Goal: Task Accomplishment & Management: Manage account settings

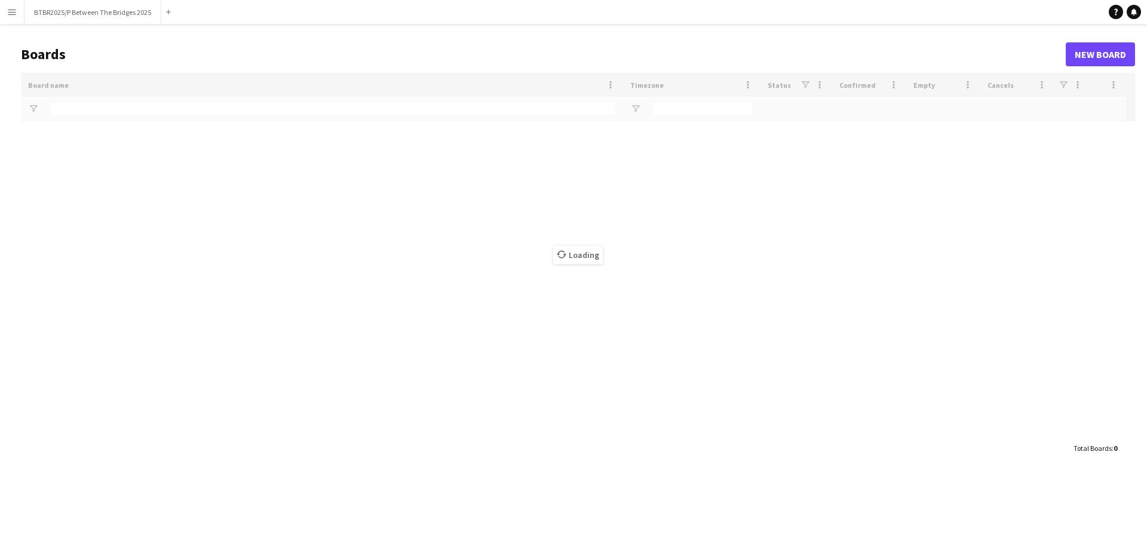
type input "**"
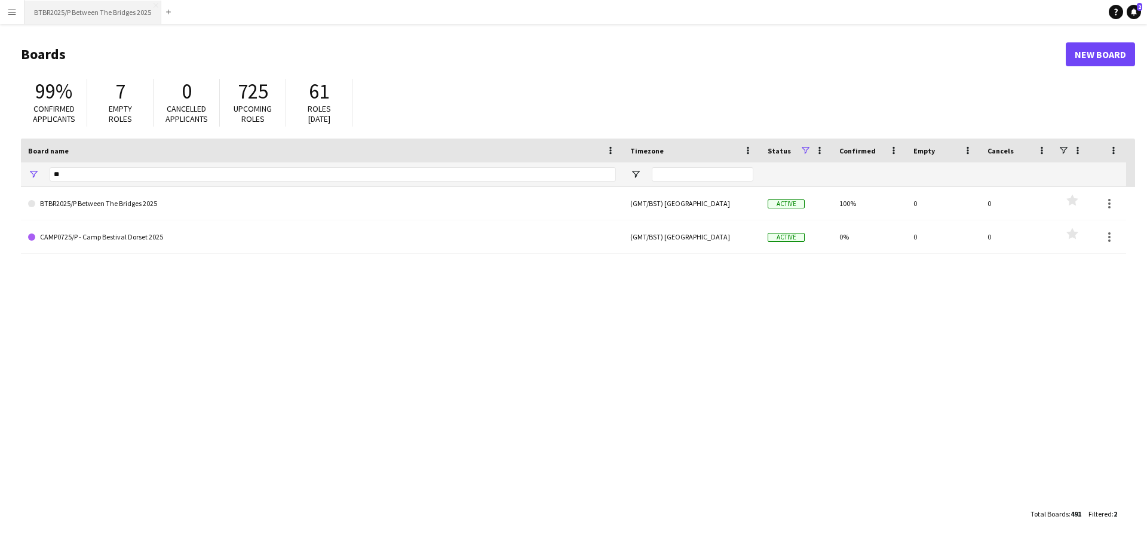
click at [107, 13] on button "BTBR2025/P Between The Bridges 2025 Close" at bounding box center [92, 12] width 137 height 23
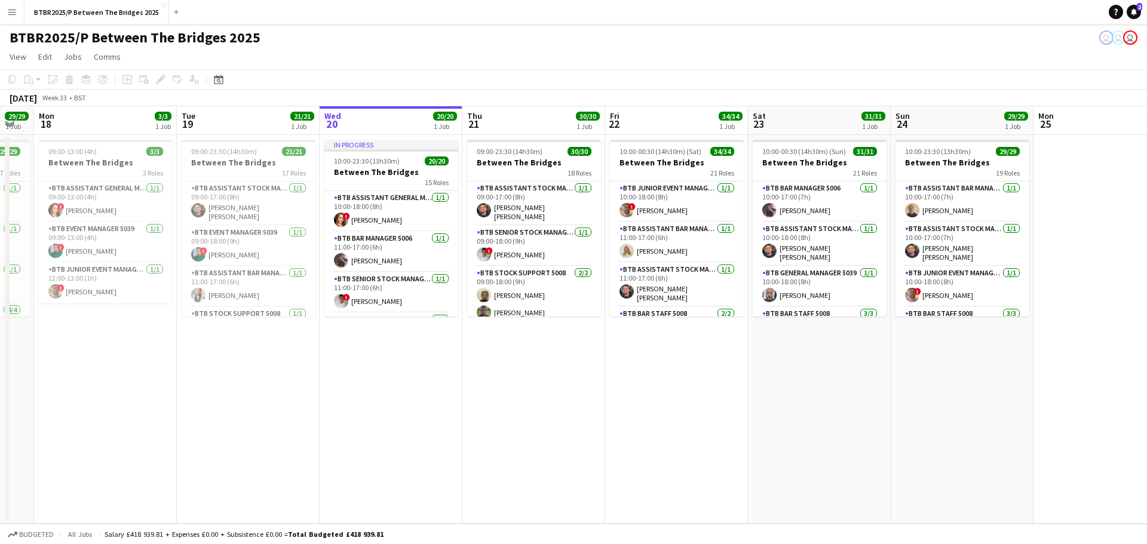
scroll to position [0, 243]
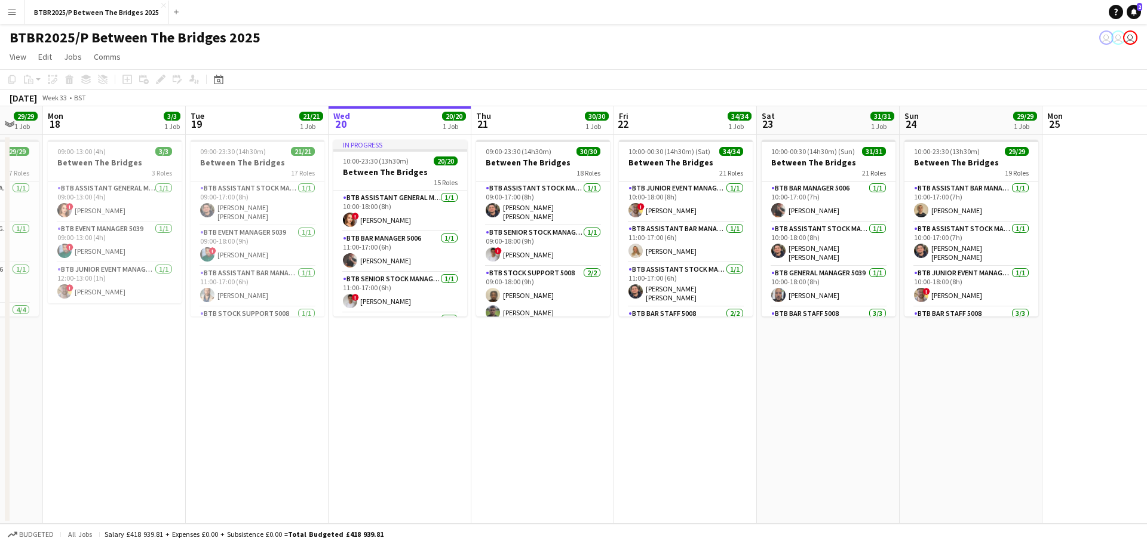
drag, startPoint x: 265, startPoint y: 403, endPoint x: 451, endPoint y: 393, distance: 186.1
click at [451, 393] on app-calendar-viewport "Sat 16 33/33 1 Job Sun 17 29/29 1 Job Mon 18 3/3 1 Job Tue 19 21/21 1 Job Wed 2…" at bounding box center [573, 315] width 1147 height 418
click at [386, 242] on app-card-role "BTB Bar Manager 5006 [DATE] 11:00-17:00 (6h) [PERSON_NAME]" at bounding box center [400, 252] width 134 height 41
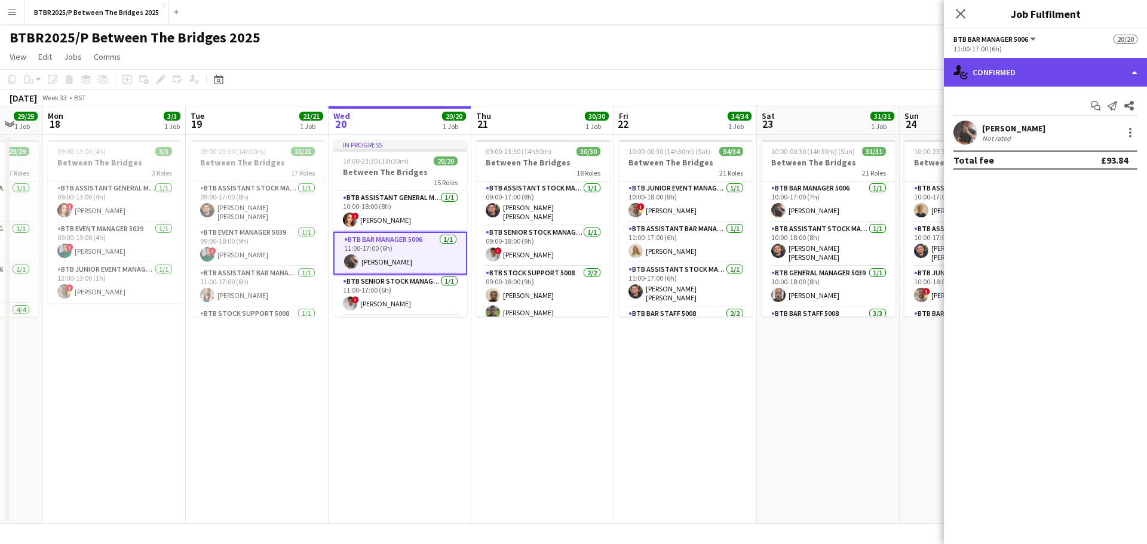
click at [1071, 75] on div "single-neutral-actions-check-2 Confirmed" at bounding box center [1045, 72] width 203 height 29
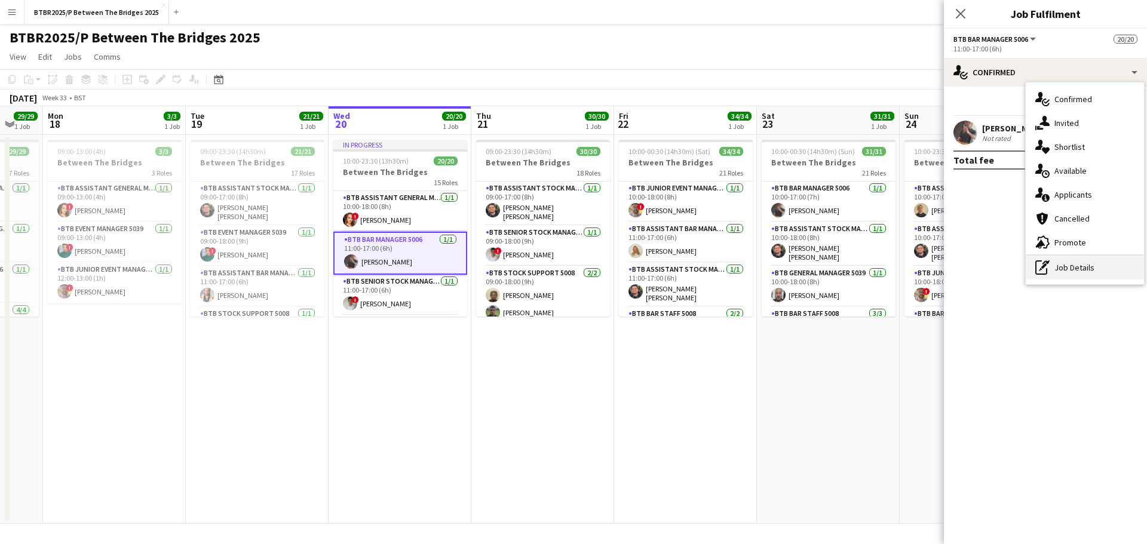
click at [1062, 262] on div "pen-write Job Details" at bounding box center [1085, 268] width 118 height 24
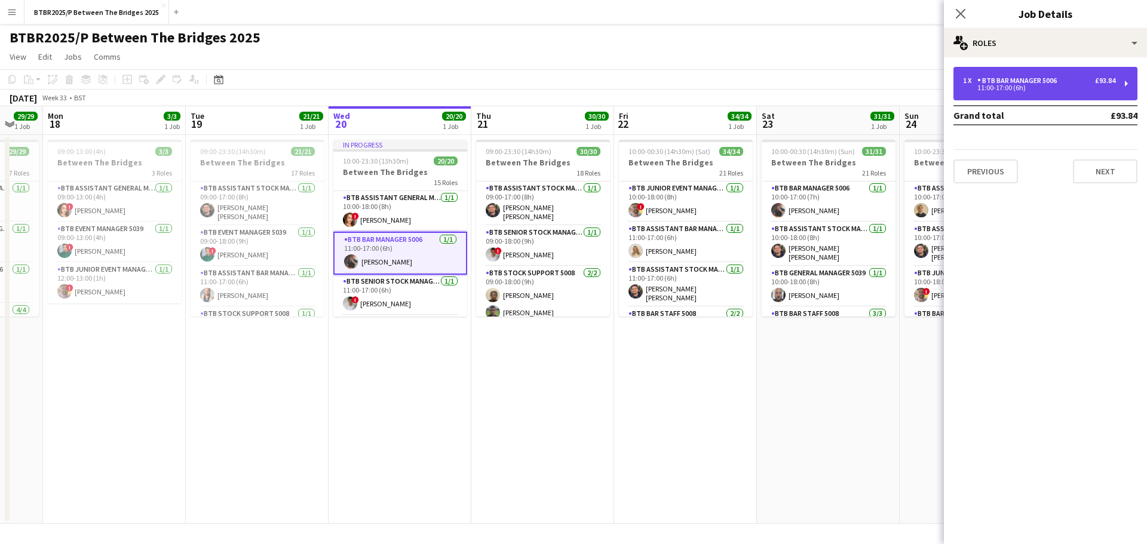
click at [1015, 81] on div "BTB Bar Manager 5006" at bounding box center [1020, 80] width 84 height 8
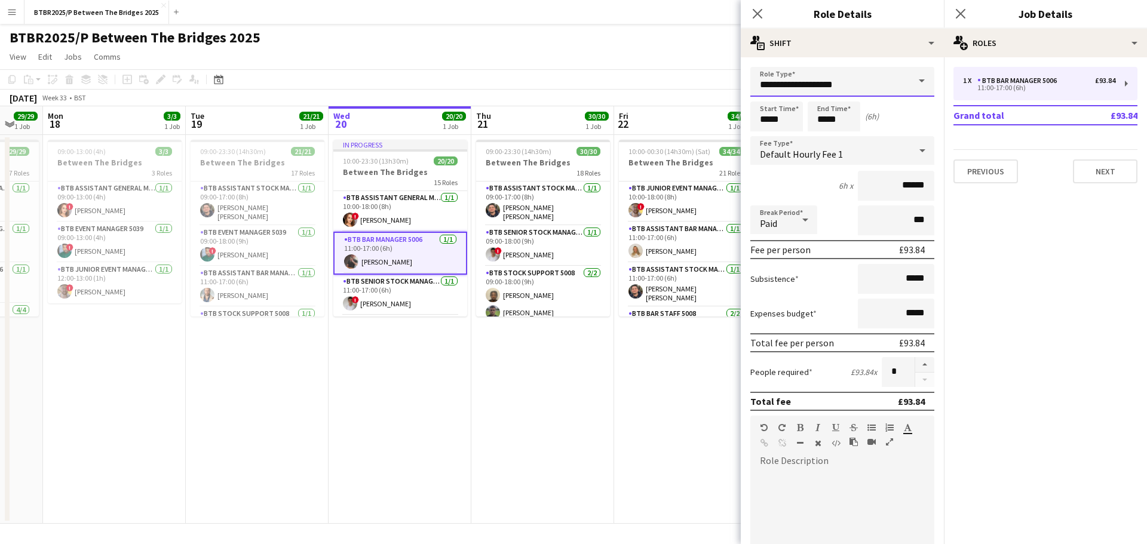
click at [866, 84] on input "**********" at bounding box center [842, 82] width 184 height 30
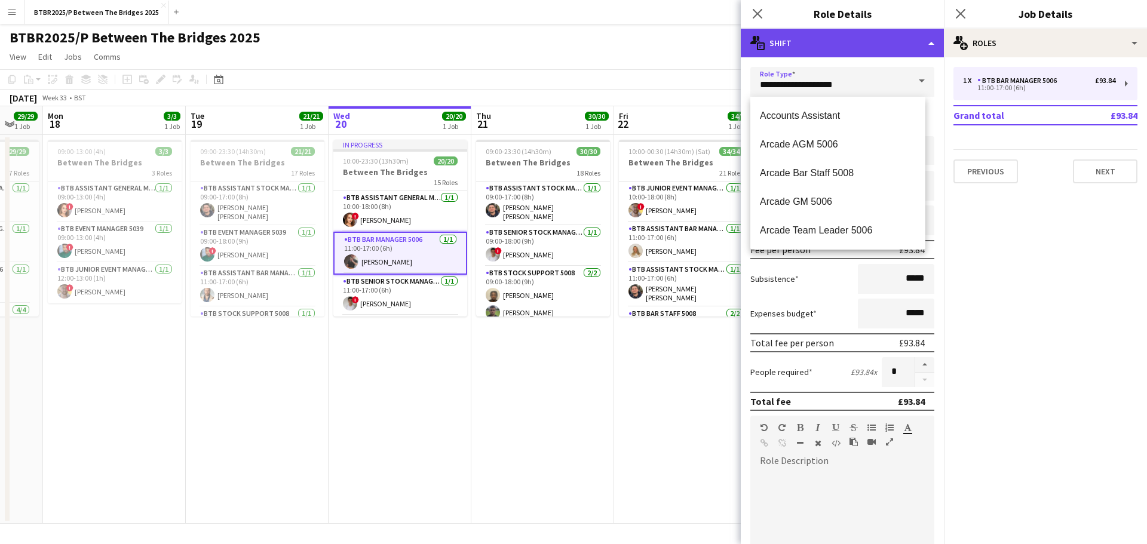
click at [857, 39] on div "multiple-actions-text Shift" at bounding box center [842, 43] width 203 height 29
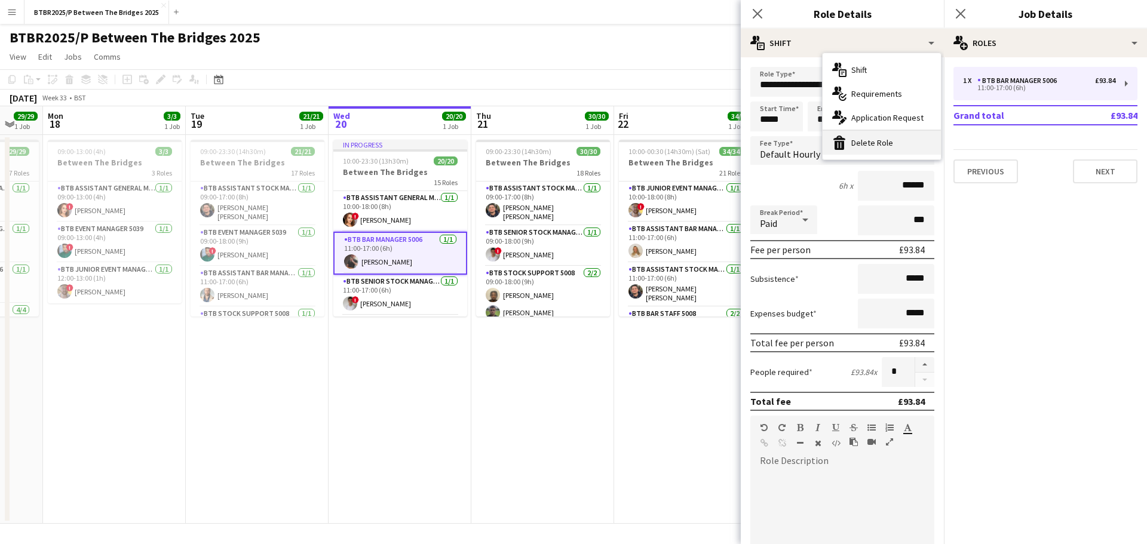
click at [871, 144] on div "bin-2 Delete Role" at bounding box center [882, 143] width 118 height 24
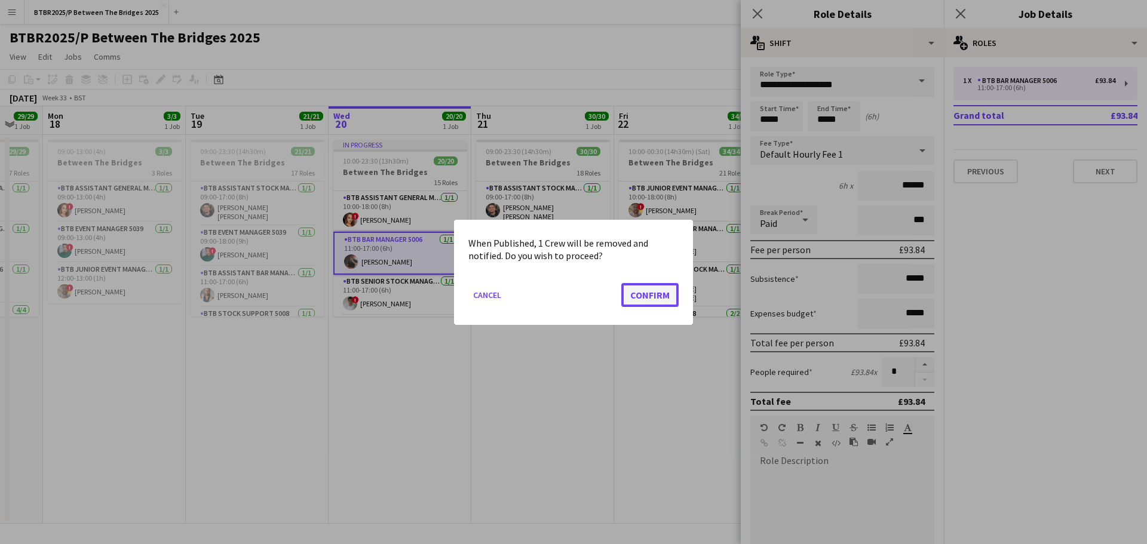
click at [638, 290] on button "Confirm" at bounding box center [649, 295] width 57 height 24
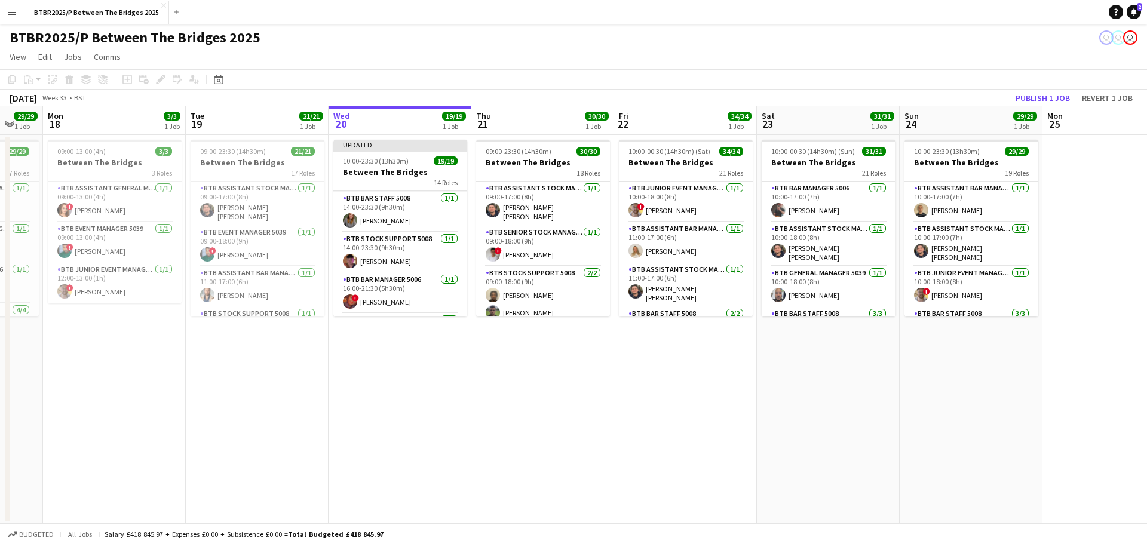
scroll to position [239, 0]
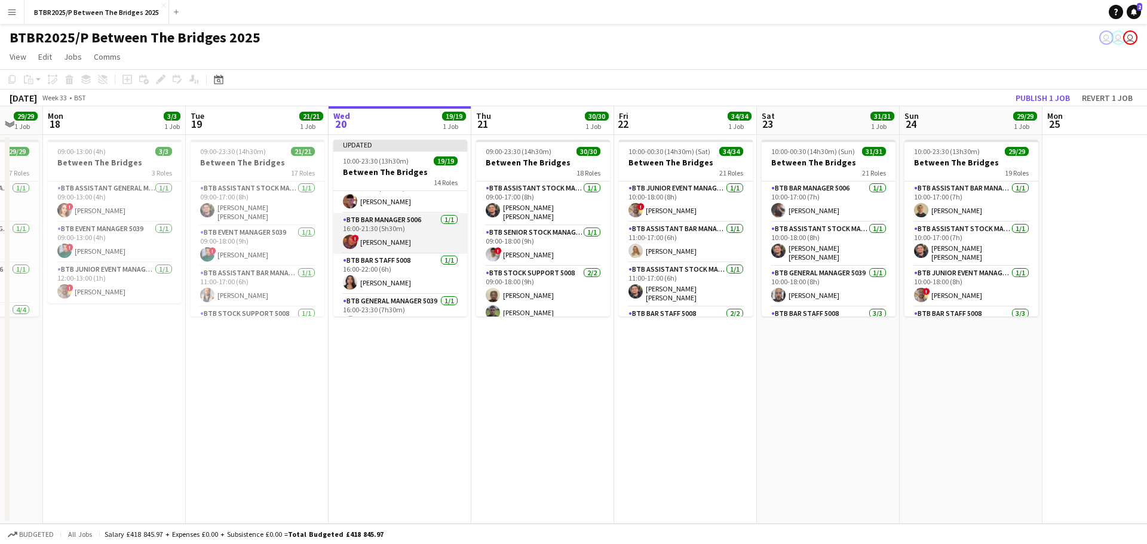
click at [418, 240] on app-card-role "BTB Bar Manager 5006 [DATE] 16:00-21:30 (5h30m) ! [PERSON_NAME]" at bounding box center [400, 233] width 134 height 41
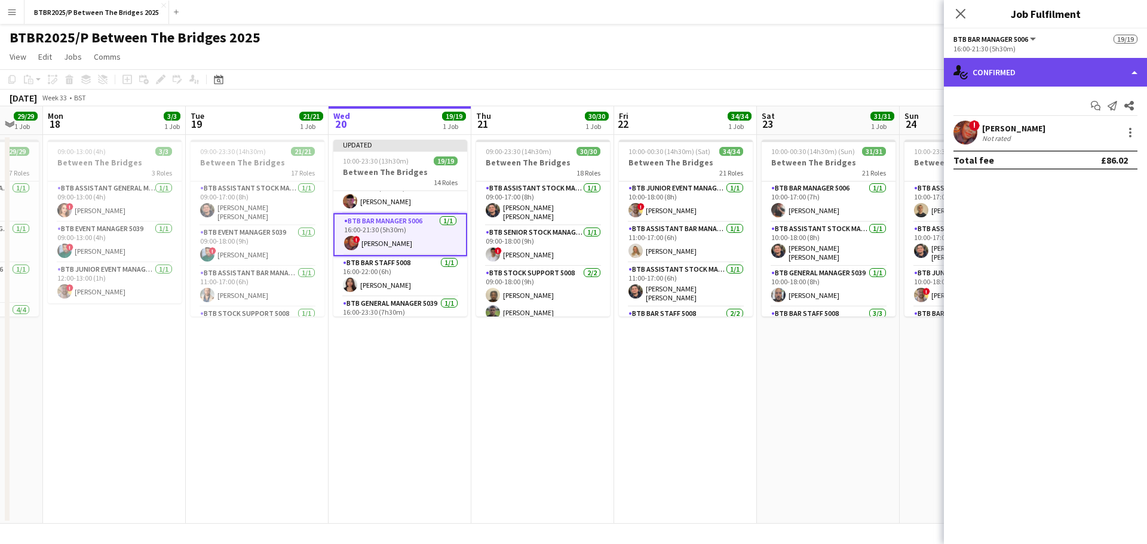
click at [1054, 78] on div "single-neutral-actions-check-2 Confirmed" at bounding box center [1045, 72] width 203 height 29
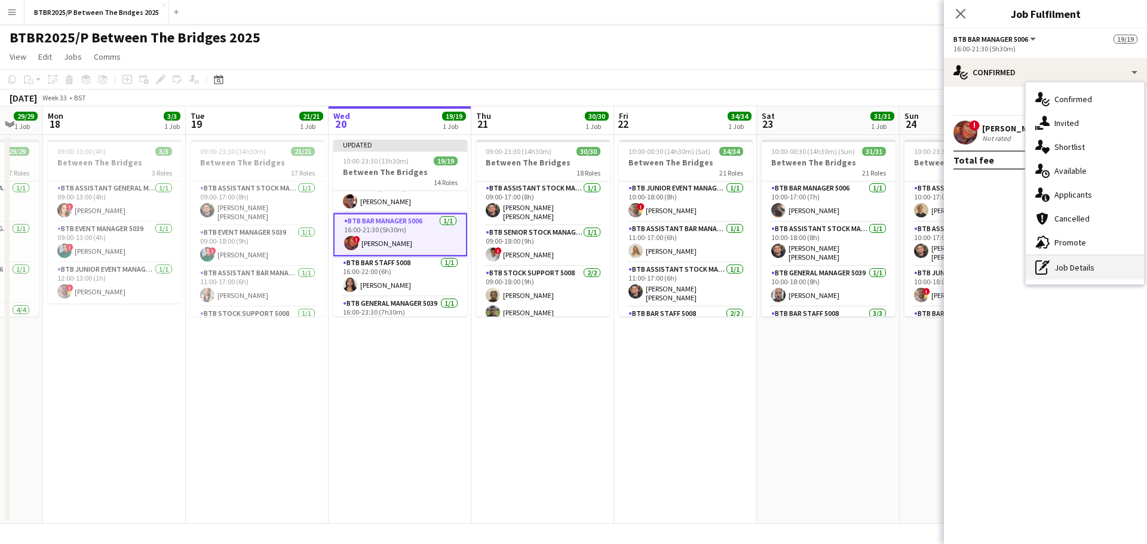
click at [1081, 267] on div "pen-write Job Details" at bounding box center [1085, 268] width 118 height 24
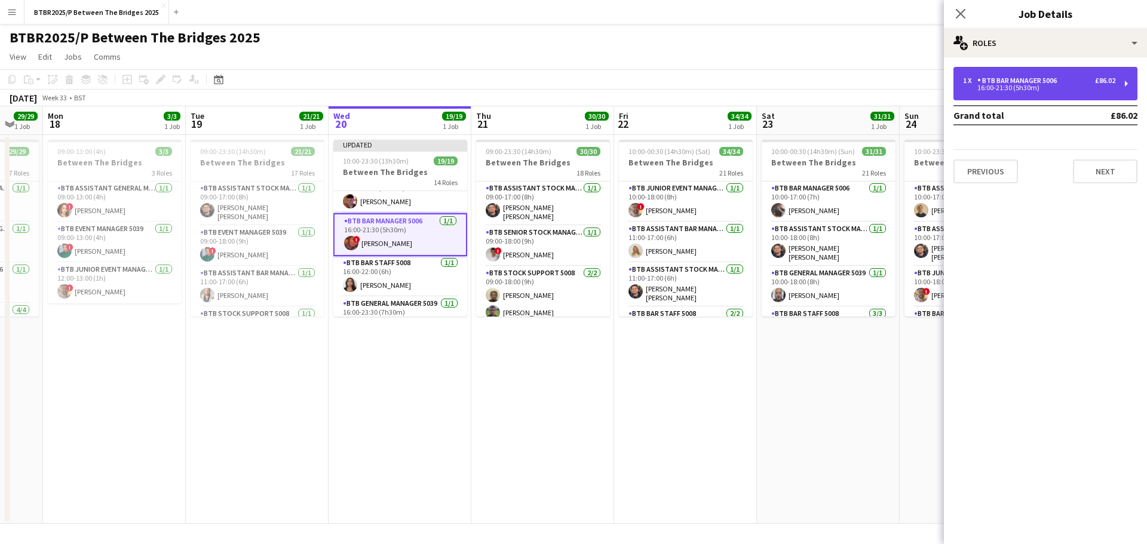
click at [1038, 90] on div "16:00-21:30 (5h30m)" at bounding box center [1039, 88] width 152 height 6
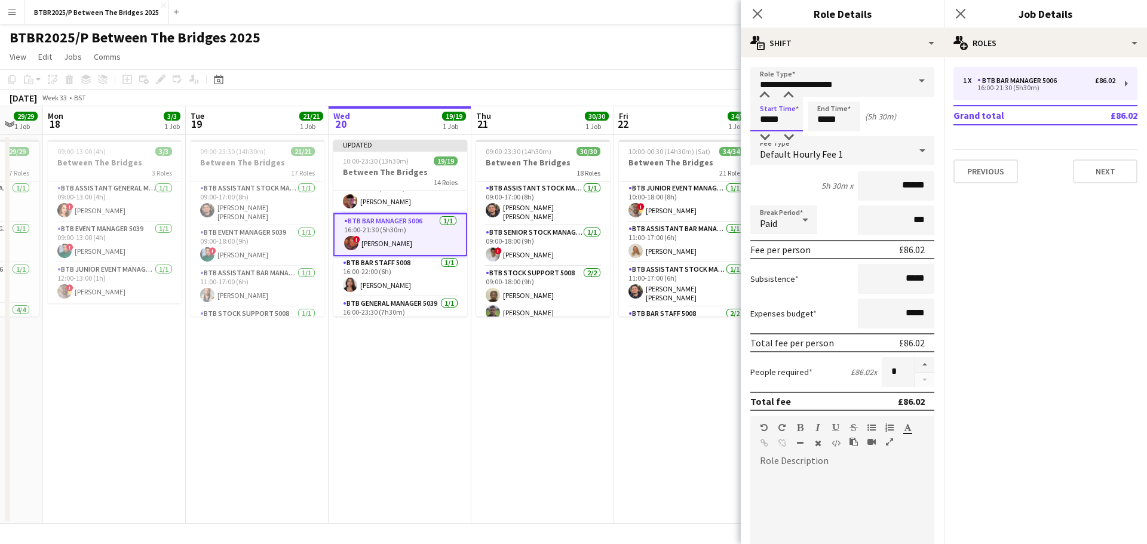
drag, startPoint x: 792, startPoint y: 122, endPoint x: 715, endPoint y: 121, distance: 77.7
click at [716, 121] on body "Menu Boards Boards Boards All jobs Status Workforce Workforce My Workforce Recr…" at bounding box center [573, 272] width 1147 height 544
type input "*****"
click at [644, 44] on div "BTBR2025/P Between The Bridges 2025 user user user" at bounding box center [573, 35] width 1147 height 23
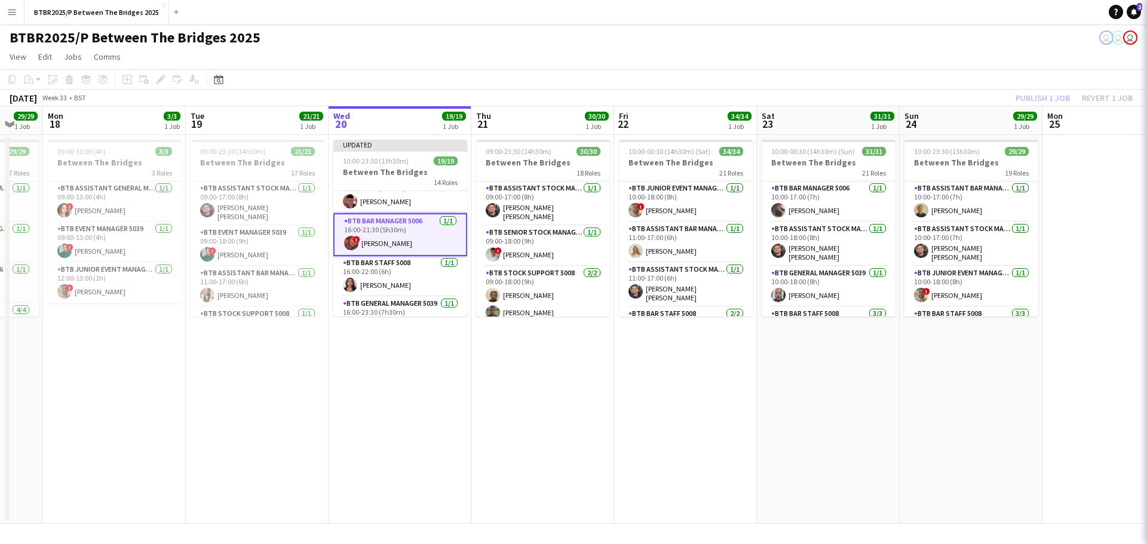
scroll to position [280, 0]
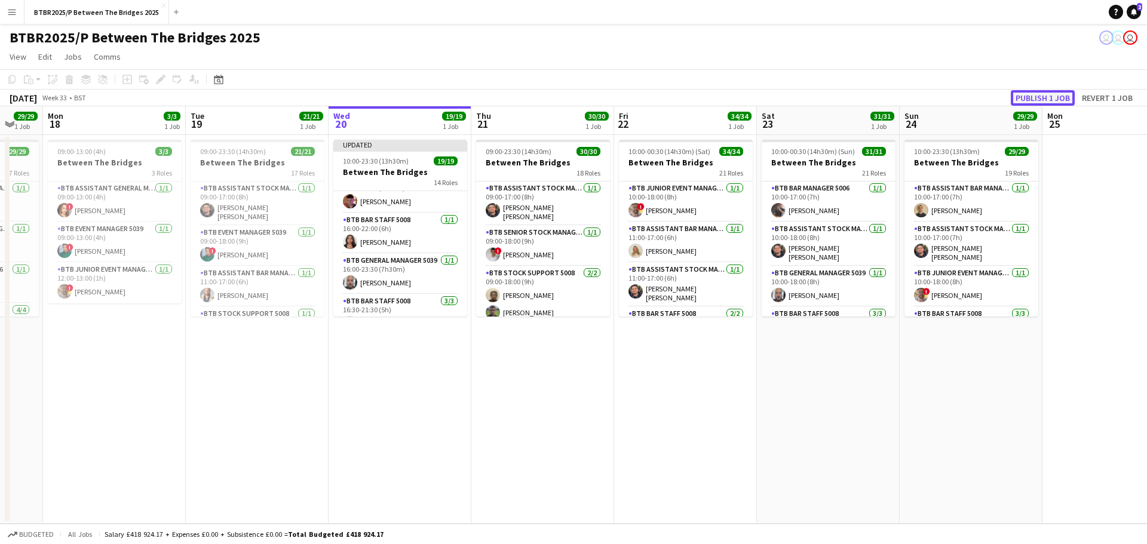
click at [1027, 94] on button "Publish 1 job" at bounding box center [1043, 98] width 64 height 16
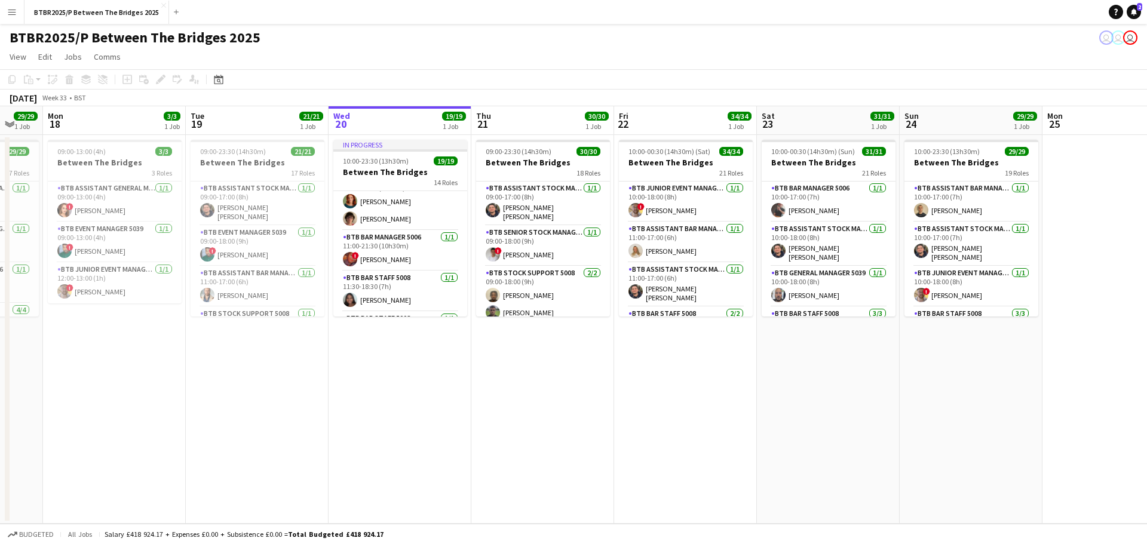
scroll to position [120, 0]
click at [411, 240] on app-card-role "BTB Bar Manager 5006 [DATE] 11:00-21:30 (10h30m) ! [PERSON_NAME]" at bounding box center [400, 231] width 134 height 41
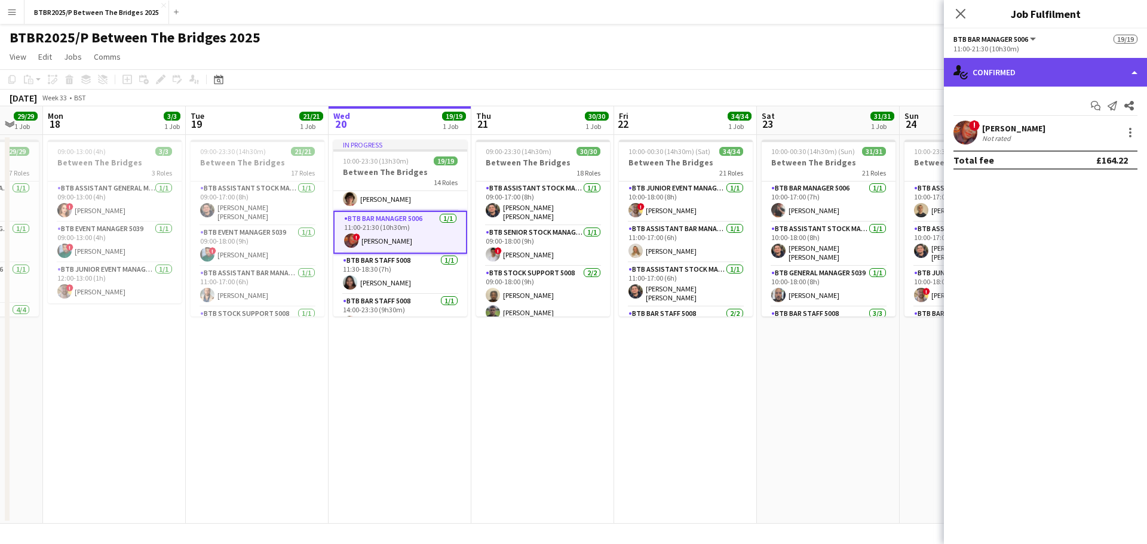
click at [1051, 69] on div "single-neutral-actions-check-2 Confirmed" at bounding box center [1045, 72] width 203 height 29
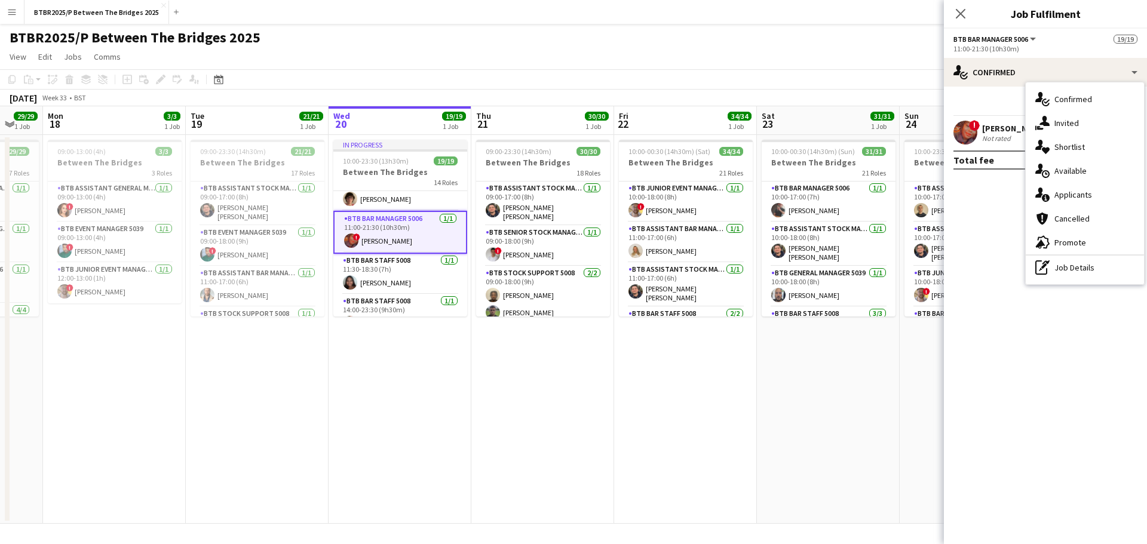
drag, startPoint x: 1070, startPoint y: 263, endPoint x: 1054, endPoint y: 213, distance: 52.0
click at [1068, 261] on div "pen-write Job Details" at bounding box center [1085, 268] width 118 height 24
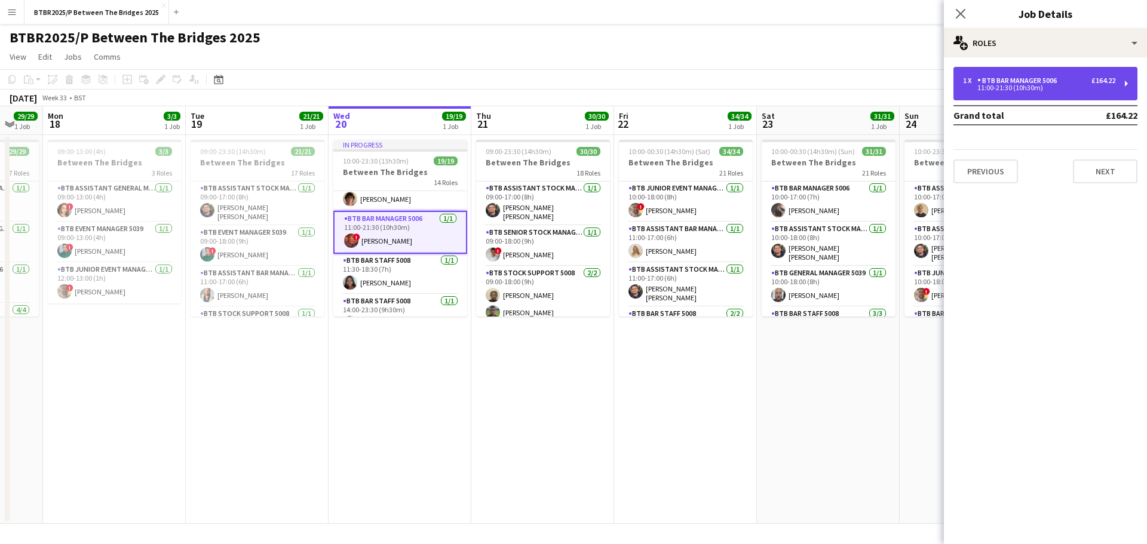
click at [979, 76] on div "BTB Bar Manager 5006" at bounding box center [1020, 80] width 84 height 8
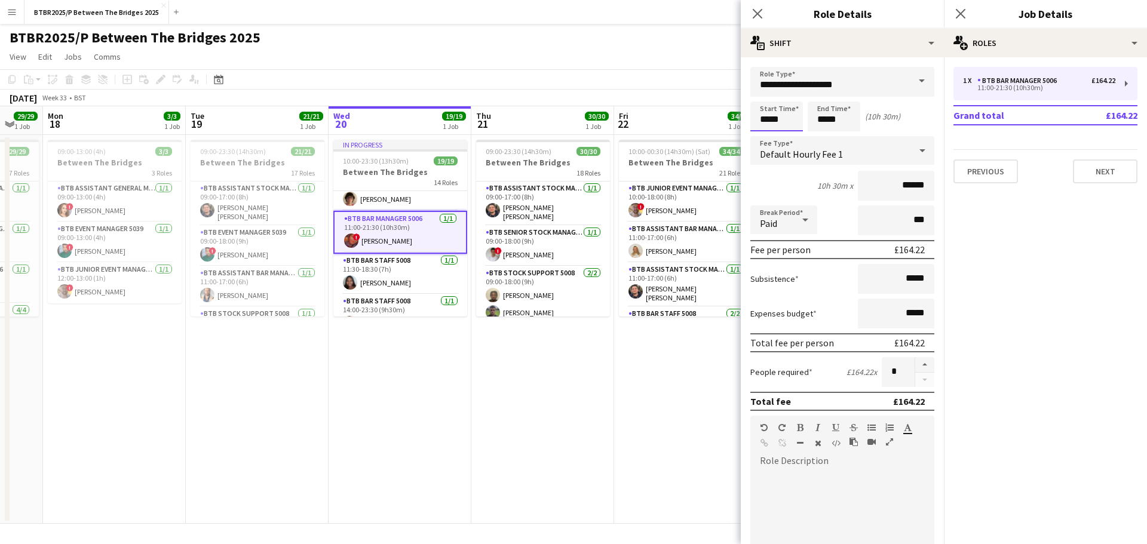
click at [794, 122] on input "*****" at bounding box center [776, 117] width 53 height 30
type input "*****"
click at [669, 49] on app-page-menu "View Day view expanded Day view collapsed Month view Date picker Jump to [DATE]…" at bounding box center [573, 58] width 1147 height 23
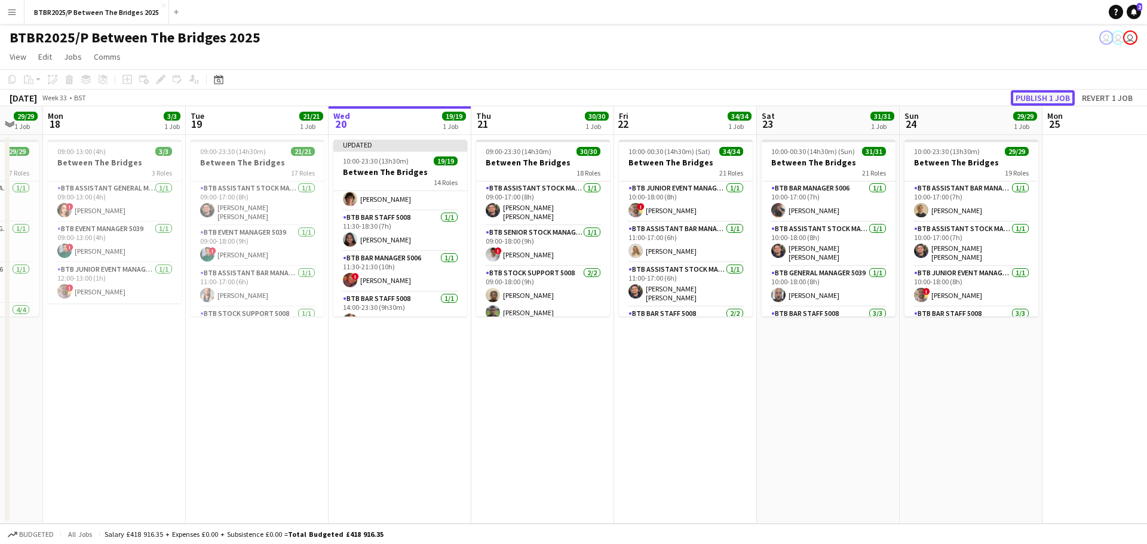
click at [1034, 100] on button "Publish 1 job" at bounding box center [1043, 98] width 64 height 16
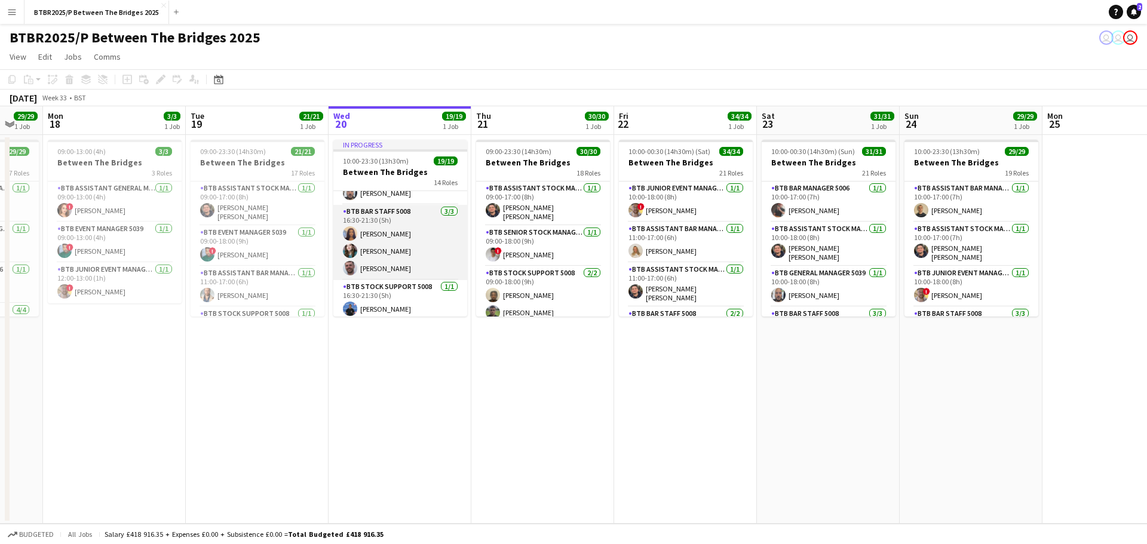
scroll to position [351, 0]
click at [384, 253] on app-card-role "BTB Bar Staff 5008 [DATE] 16:30-21:30 (5h) [PERSON_NAME] [PERSON_NAME] [PERSON_…" at bounding box center [400, 260] width 134 height 75
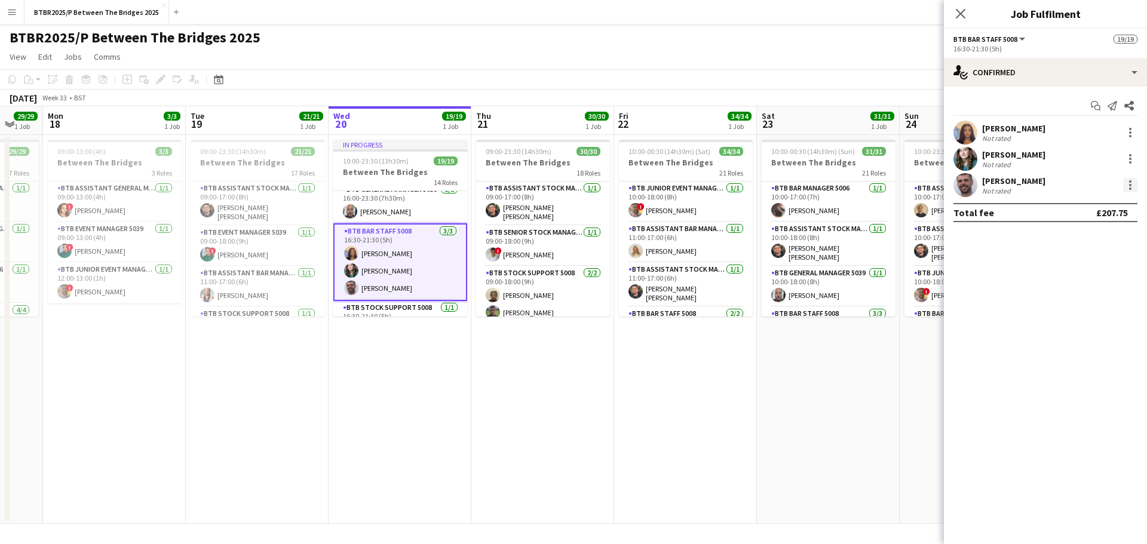
click at [1135, 182] on div at bounding box center [1130, 185] width 14 height 14
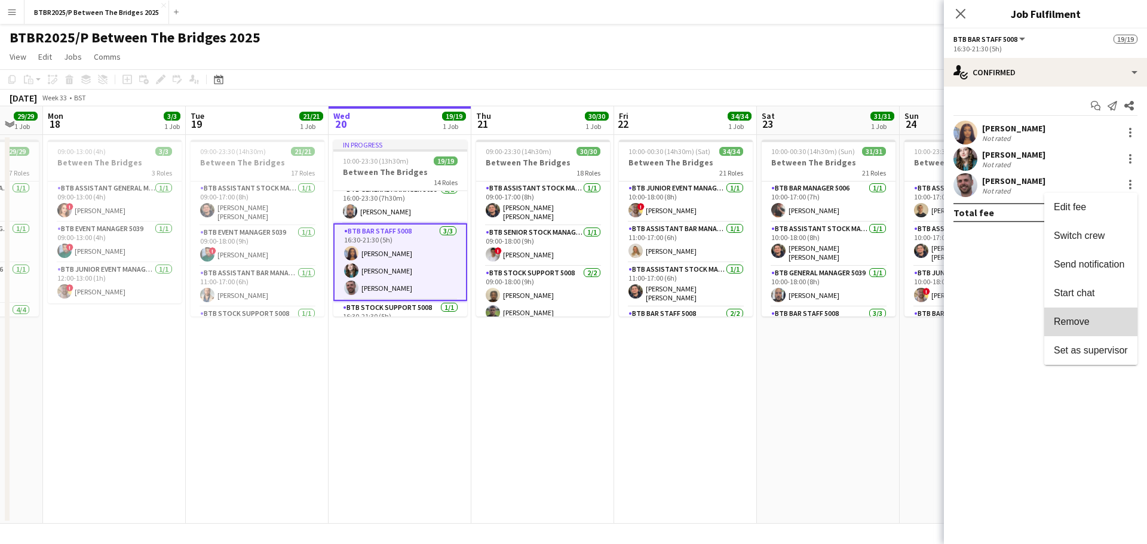
click at [1094, 315] on button "Remove" at bounding box center [1090, 322] width 93 height 29
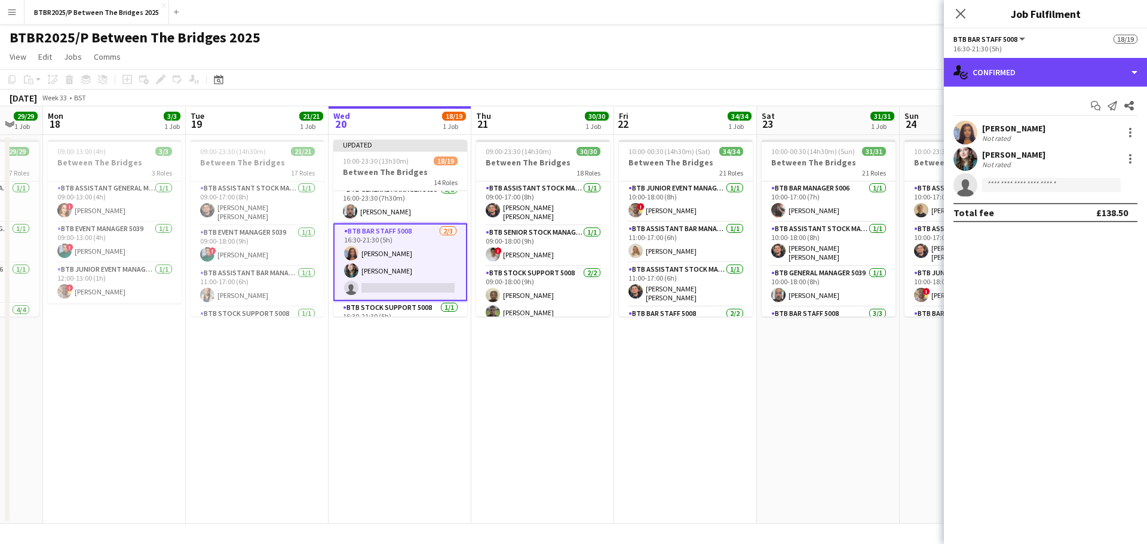
drag, startPoint x: 981, startPoint y: 74, endPoint x: 983, endPoint y: 108, distance: 34.1
click at [981, 73] on div "single-neutral-actions-check-2 Confirmed" at bounding box center [1045, 72] width 203 height 29
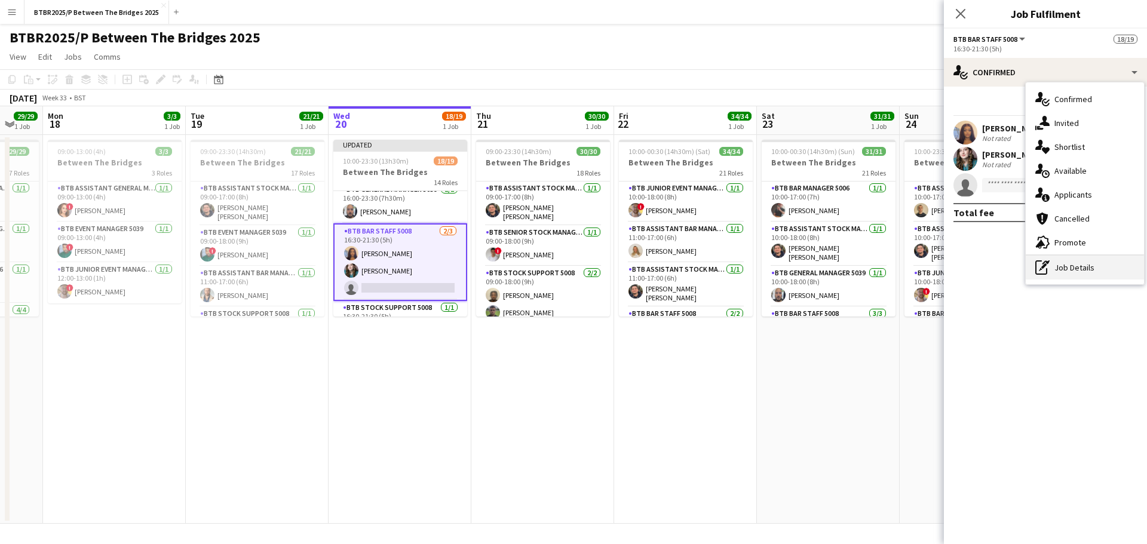
click at [1053, 266] on div "pen-write Job Details" at bounding box center [1085, 268] width 118 height 24
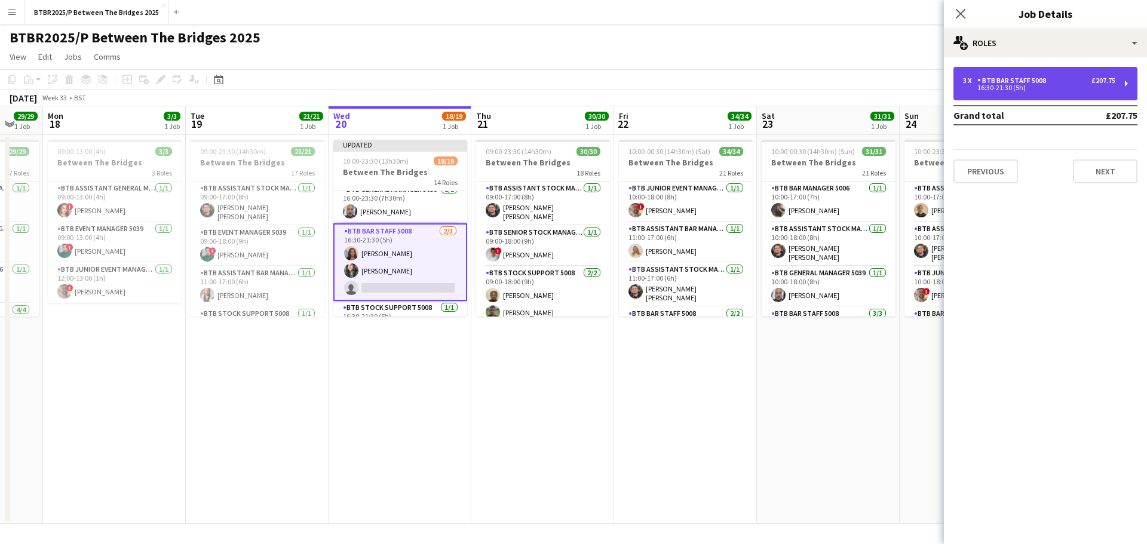
click at [1019, 89] on div "16:30-21:30 (5h)" at bounding box center [1039, 88] width 152 height 6
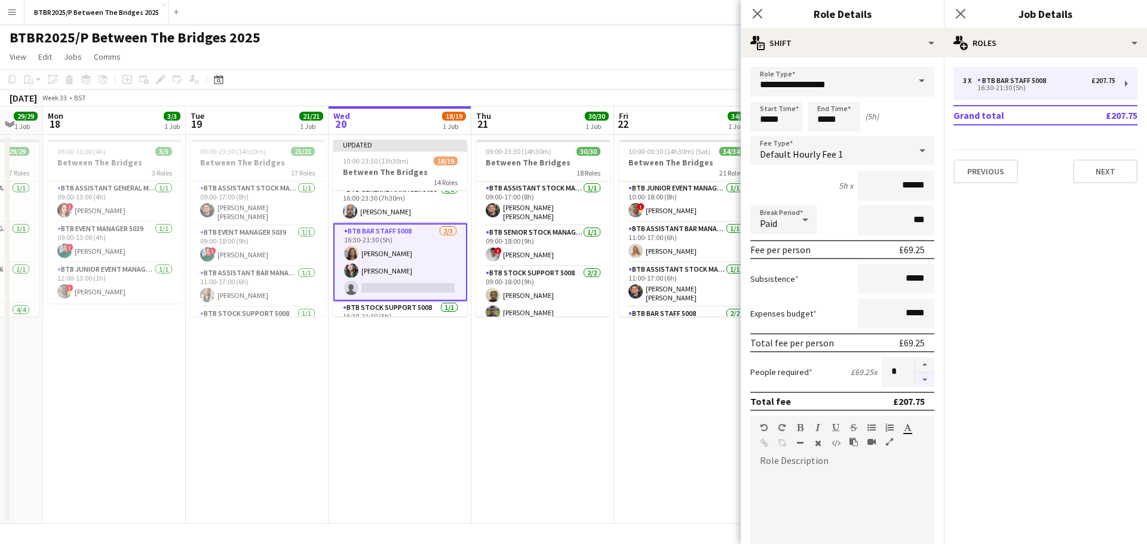
click at [918, 379] on button "button" at bounding box center [924, 380] width 19 height 15
type input "*"
click at [654, 42] on div "BTBR2025/P Between The Bridges 2025 user user user" at bounding box center [573, 35] width 1147 height 23
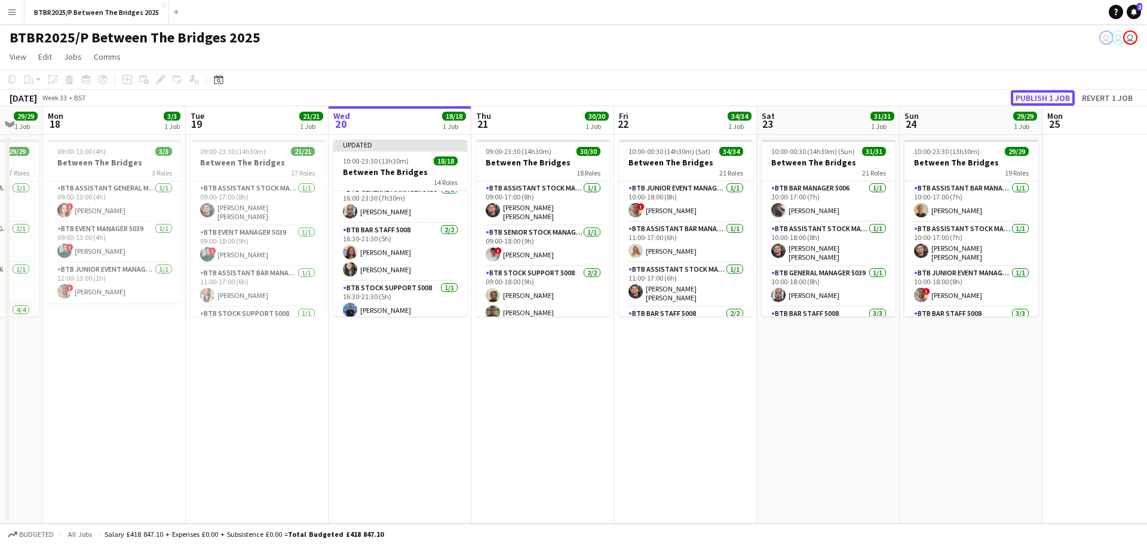
click at [1027, 100] on button "Publish 1 job" at bounding box center [1043, 98] width 64 height 16
